Goal: Transaction & Acquisition: Purchase product/service

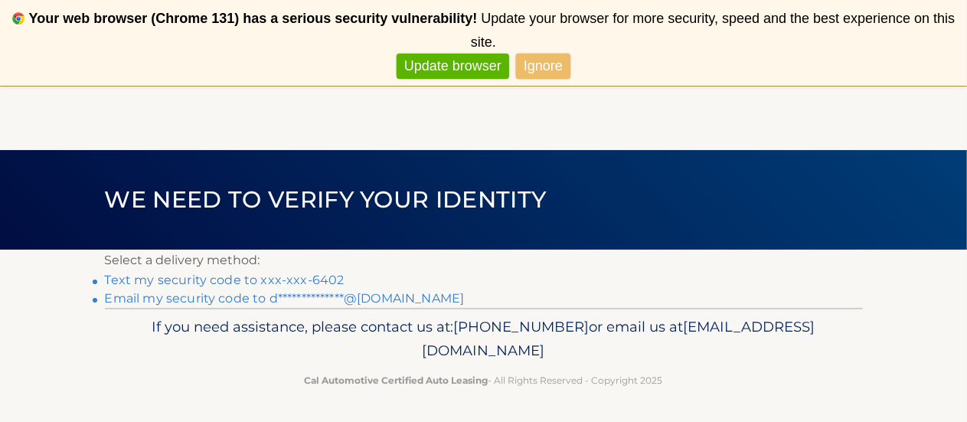
click at [271, 276] on link "Text my security code to xxx-xxx-6402" at bounding box center [225, 280] width 240 height 15
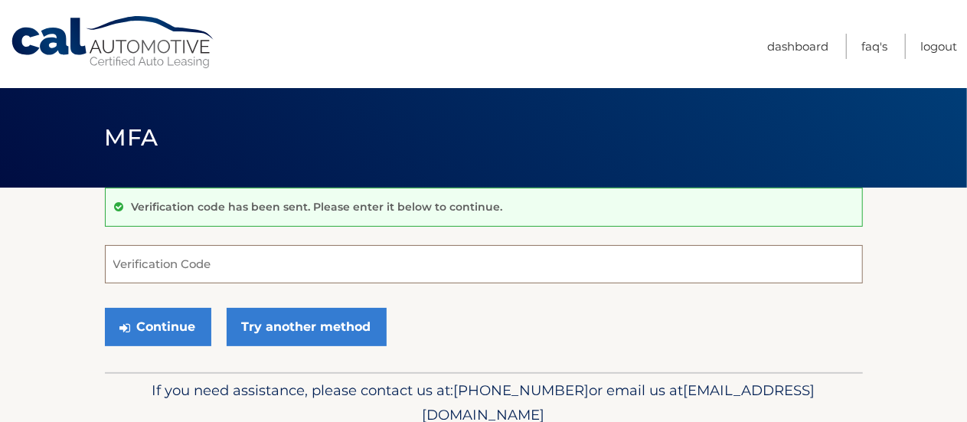
click at [270, 276] on input "Verification Code" at bounding box center [484, 264] width 758 height 38
type input "213094"
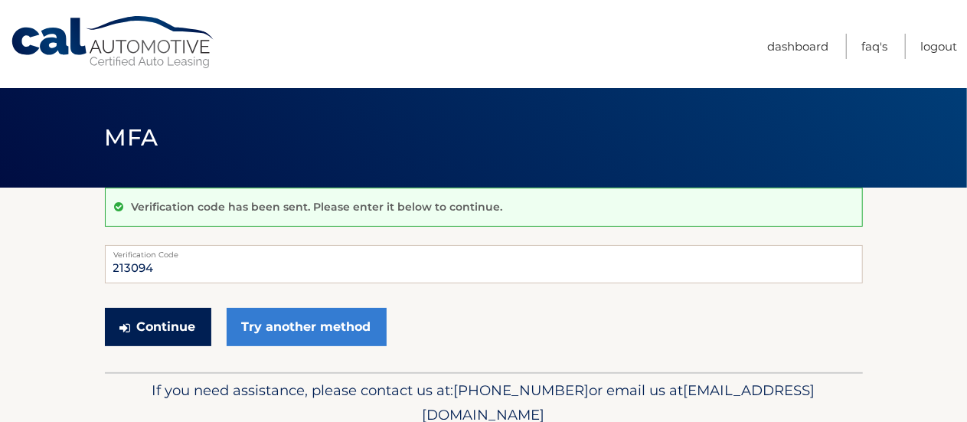
click at [150, 332] on button "Continue" at bounding box center [158, 327] width 106 height 38
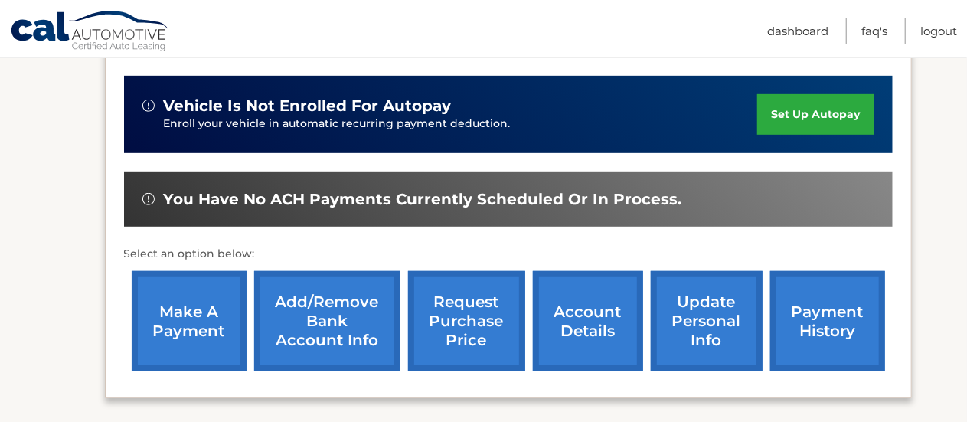
scroll to position [373, 0]
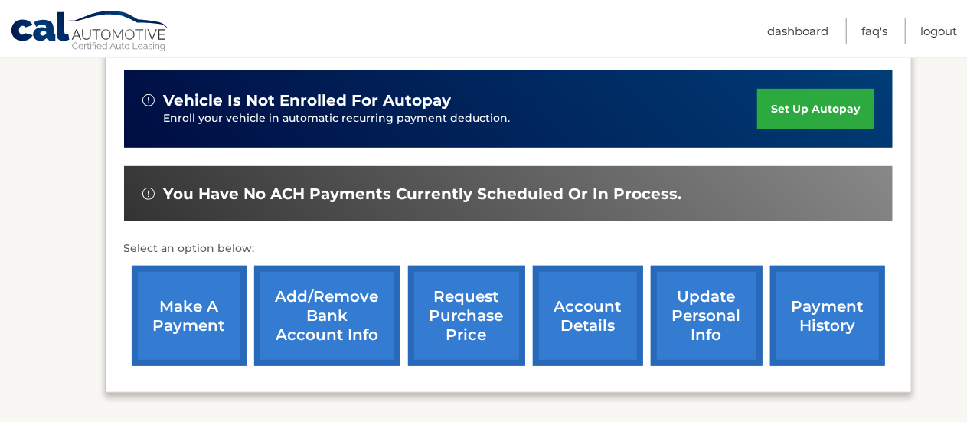
click at [178, 312] on link "make a payment" at bounding box center [189, 316] width 115 height 100
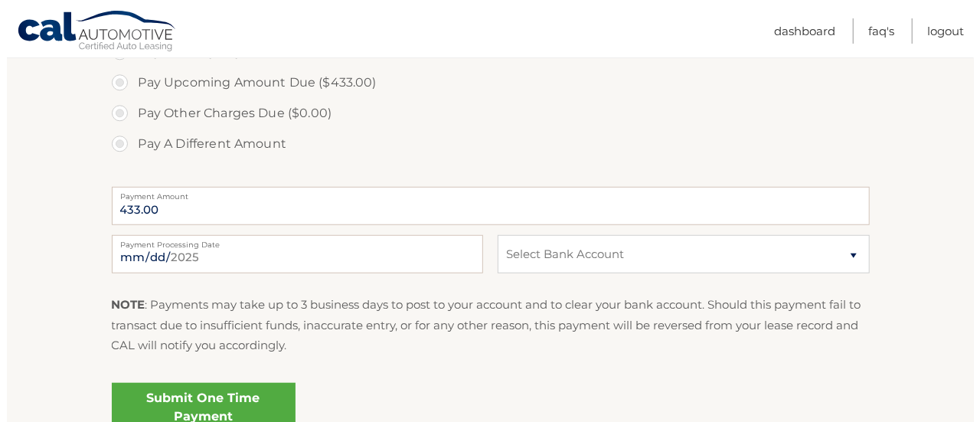
scroll to position [522, 0]
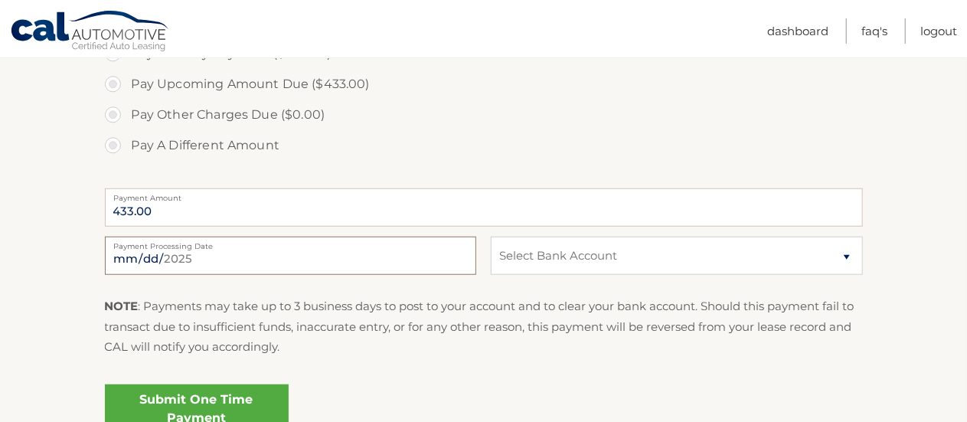
click at [298, 253] on input "[DATE]" at bounding box center [290, 256] width 371 height 38
type input "[DATE]"
click at [844, 260] on select "Select Bank Account Checking ARDENT CREDIT UNION. *****0002 Checking CITIZENS B…" at bounding box center [676, 256] width 371 height 38
select select "NmUzOTBiYWItMGVhNS00ODZiLTkxMDctODcxNDJkZDY4MzFk"
click at [491, 237] on select "Select Bank Account Checking ARDENT CREDIT UNION. *****0002 Checking CITIZENS B…" at bounding box center [676, 256] width 371 height 38
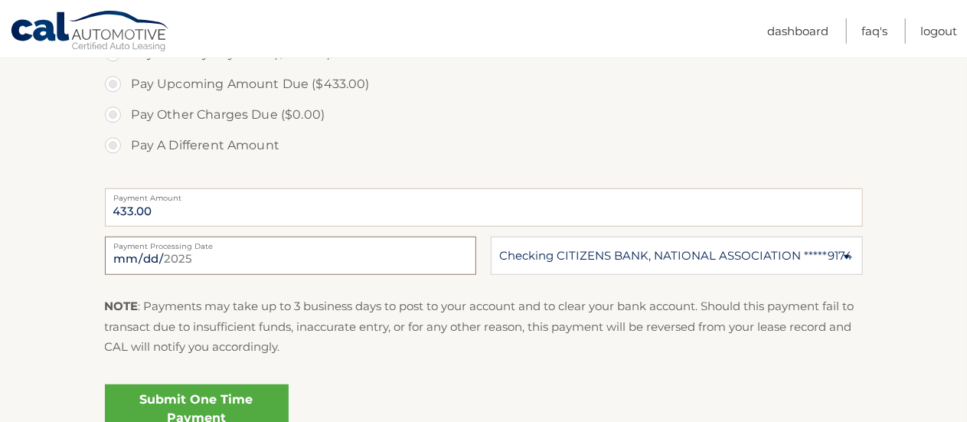
click at [289, 252] on input "2025-09-13" at bounding box center [290, 256] width 371 height 38
type input "2025-09-15"
click at [181, 404] on link "Submit One Time Payment" at bounding box center [197, 408] width 184 height 49
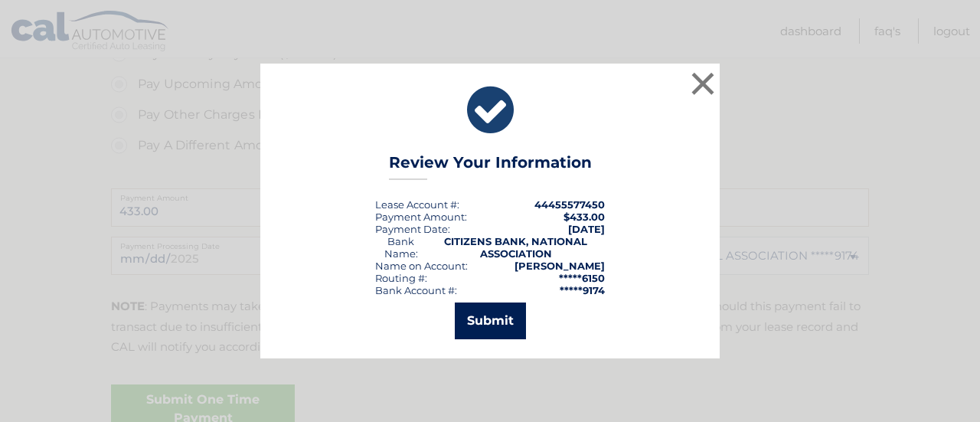
click at [485, 316] on button "Submit" at bounding box center [490, 320] width 71 height 37
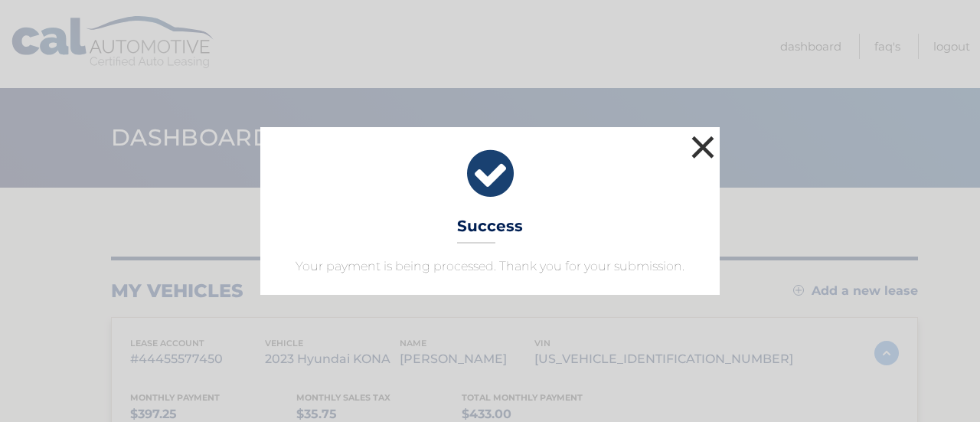
click at [709, 144] on button "×" at bounding box center [703, 147] width 31 height 31
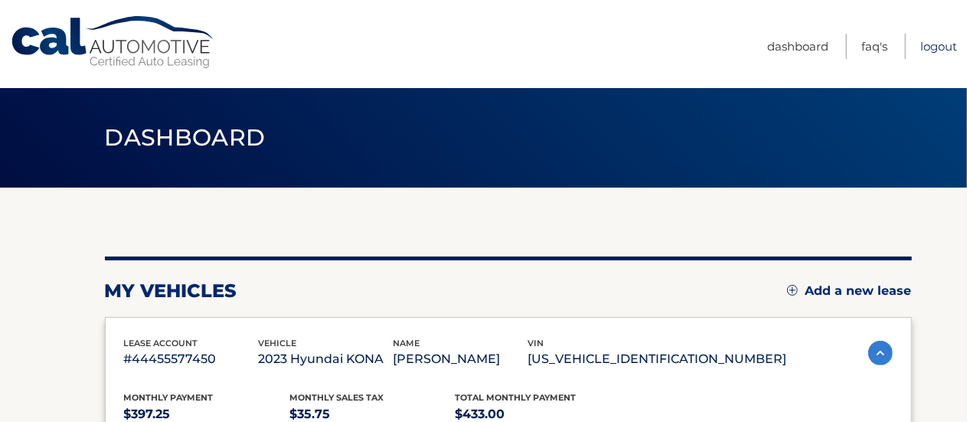
click at [941, 46] on link "Logout" at bounding box center [938, 46] width 37 height 25
